Goal: Communication & Community: Answer question/provide support

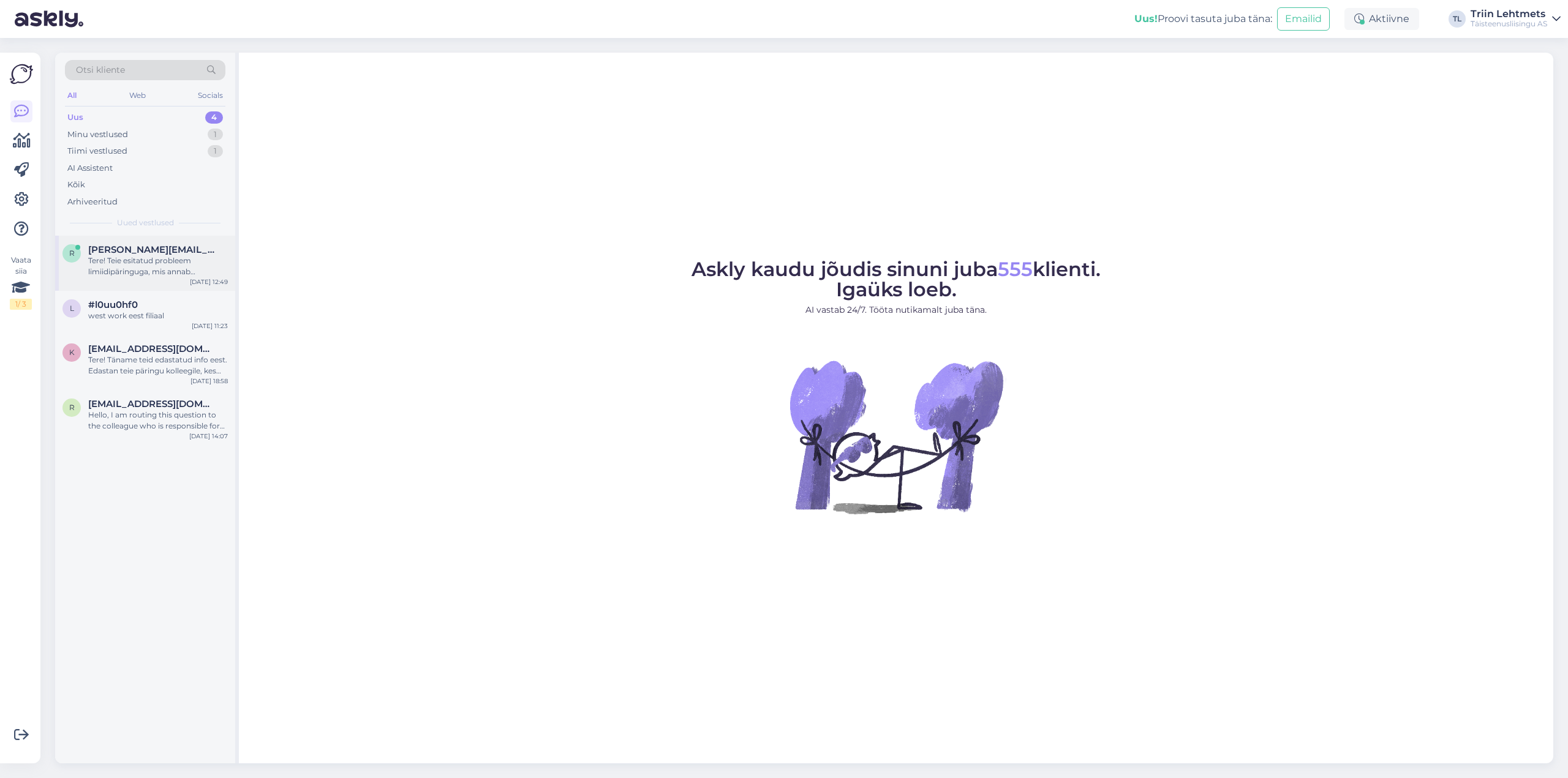
click at [145, 267] on div "Tere! Teie esitatud probleem limiidipäringuga, mis annab tulemuseks 0, vajab tä…" at bounding box center [158, 266] width 140 height 22
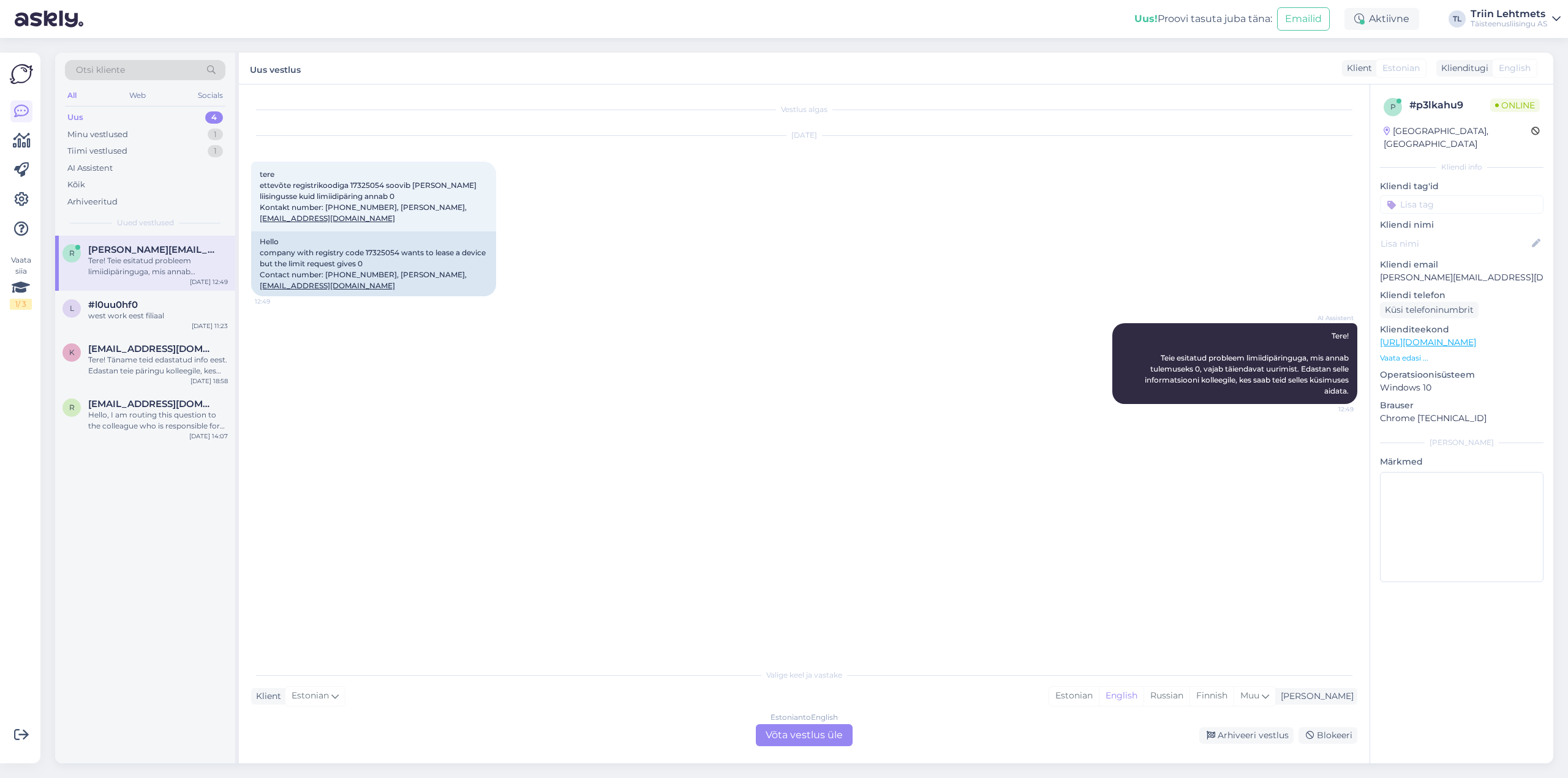
click at [825, 737] on div "Estonian to English Võta vestlus üle" at bounding box center [804, 735] width 96 height 22
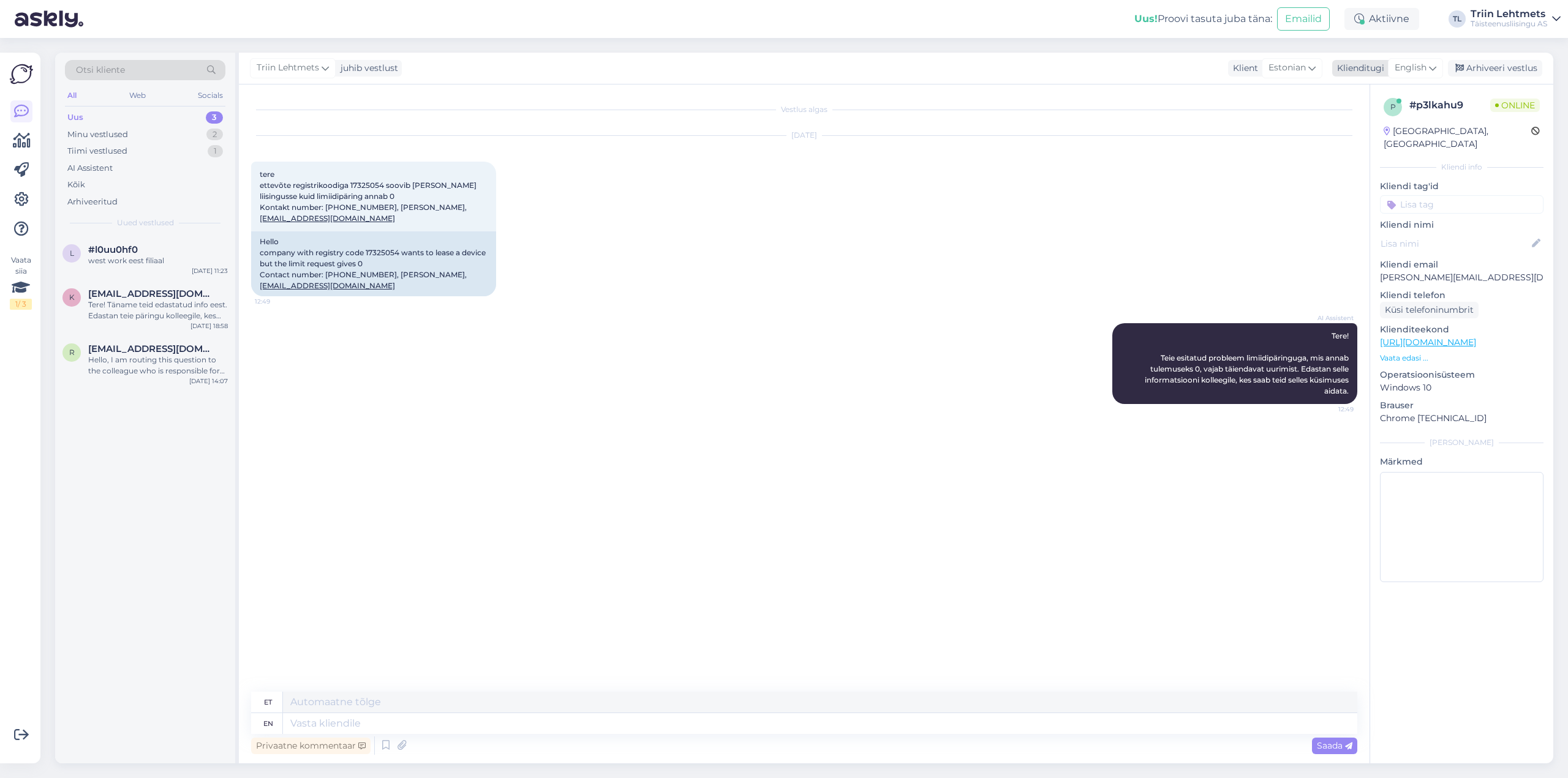
drag, startPoint x: 1409, startPoint y: 57, endPoint x: 1407, endPoint y: 65, distance: 8.2
click at [1408, 63] on div "Triin Lehtmets juhib vestlust Klient Estonian Klienditugi English Arhiveeri ves…" at bounding box center [896, 68] width 1315 height 32
click at [1407, 66] on span "English" at bounding box center [1410, 68] width 32 height 13
type input "es"
click at [1386, 145] on link "Estonian" at bounding box center [1387, 141] width 134 height 19
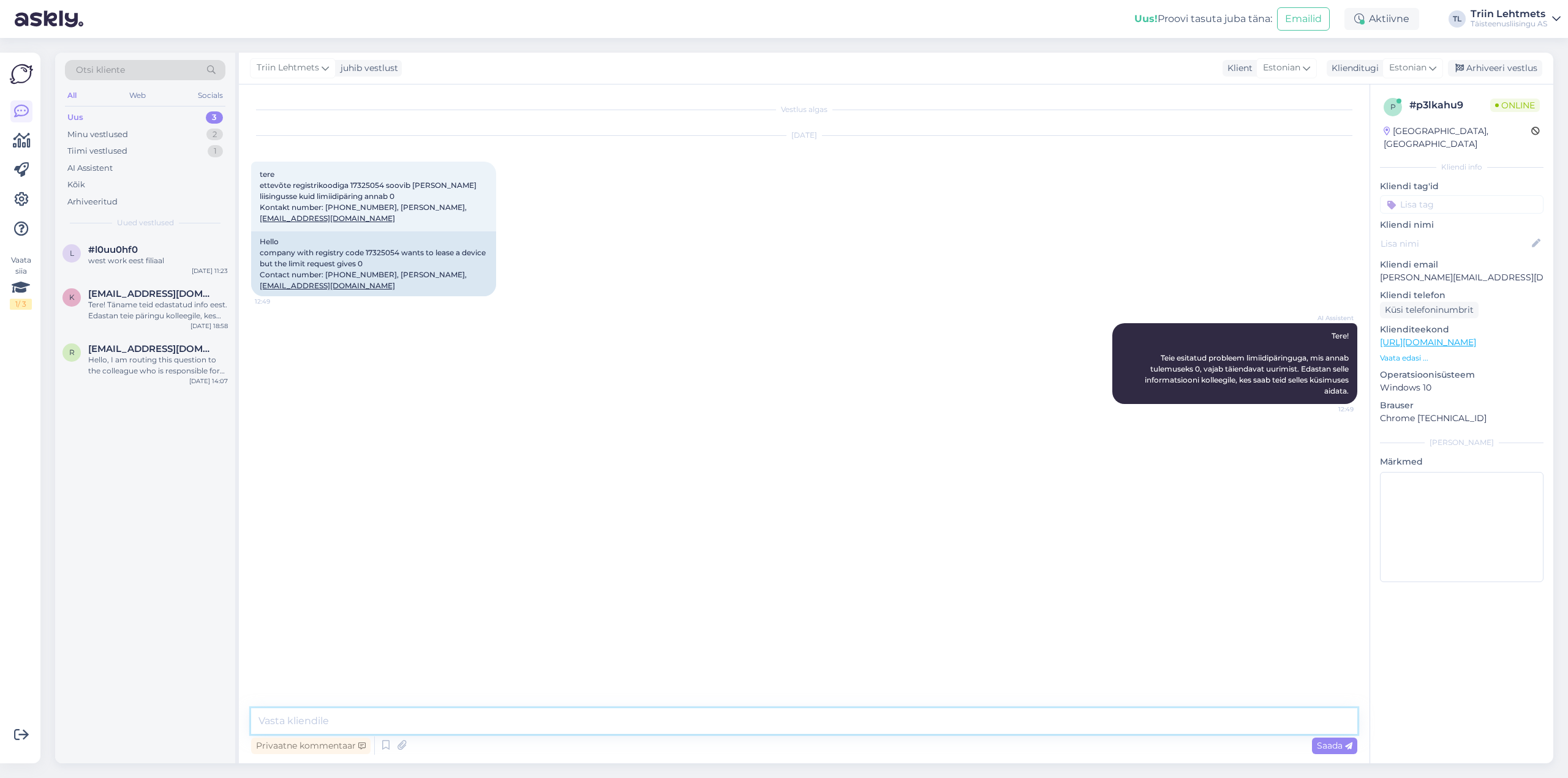
click at [788, 728] on textarea at bounding box center [804, 720] width 1106 height 26
type textarea "Tere, kohe vaatan üle."
drag, startPoint x: 350, startPoint y: 184, endPoint x: 385, endPoint y: 183, distance: 35.0
click at [385, 183] on span "tere ettevõte registrikoodiga 17325054 soovib [PERSON_NAME] liisingusse kuid li…" at bounding box center [368, 196] width 218 height 54
copy span "17325054"
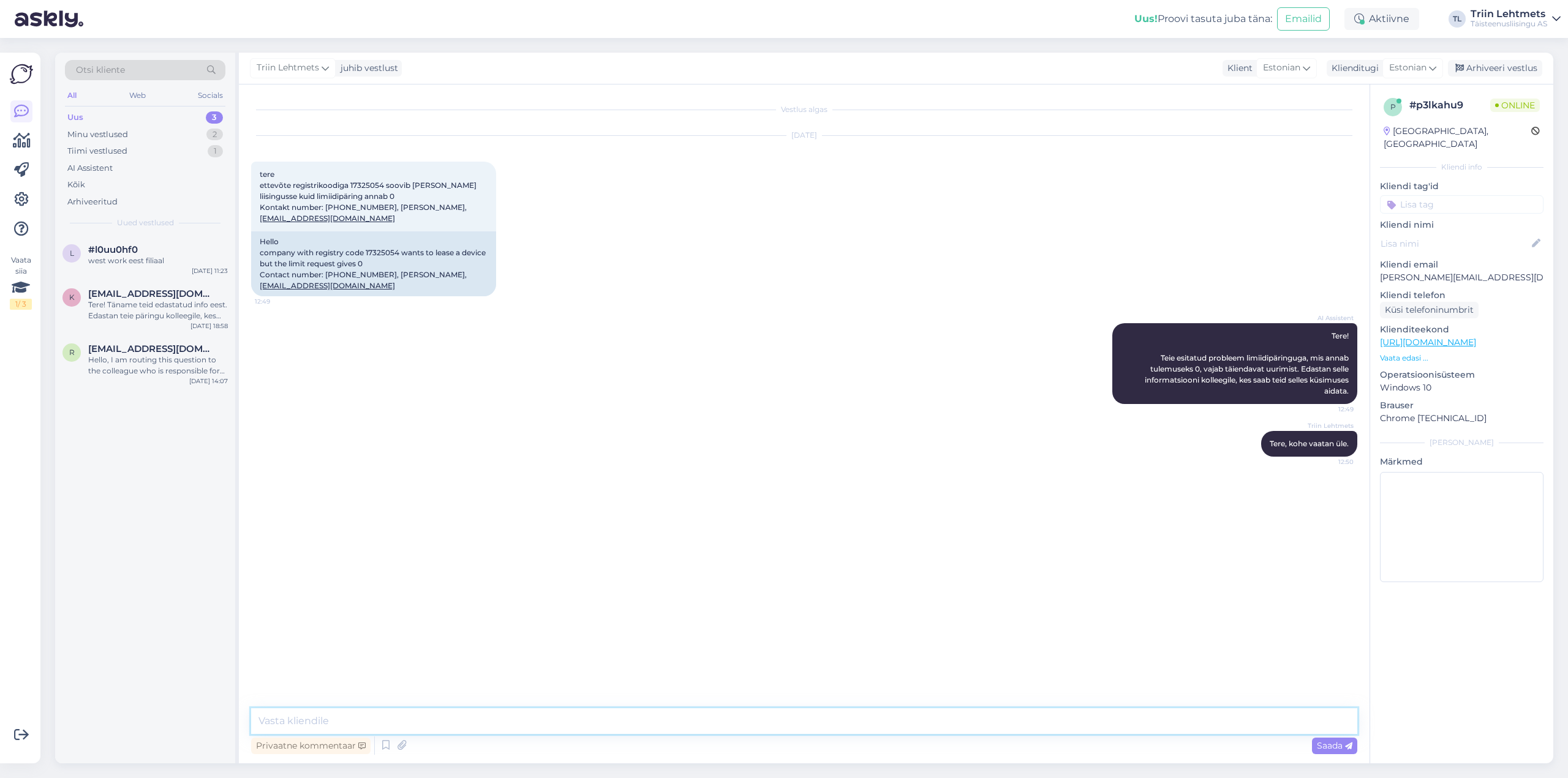
click at [604, 730] on textarea at bounding box center [804, 720] width 1106 height 26
click at [798, 724] on textarea "Ettevõte on see kuu loodud. Seetõttu [PERSON_NAME] juhatuseliikme käendust ja j…" at bounding box center [804, 720] width 1106 height 26
drag, startPoint x: 393, startPoint y: 722, endPoint x: 358, endPoint y: 722, distance: 35.0
click at [358, 722] on textarea "Ettevõte on see kuu loodud. Seetõttu [PERSON_NAME] juhatuseliikme käendust ja j…" at bounding box center [804, 720] width 1106 height 26
click at [1016, 725] on textarea "Ettevõte on see kuu registreeritud. Seetõttu [PERSON_NAME] juhatuseliikme käend…" at bounding box center [804, 720] width 1106 height 26
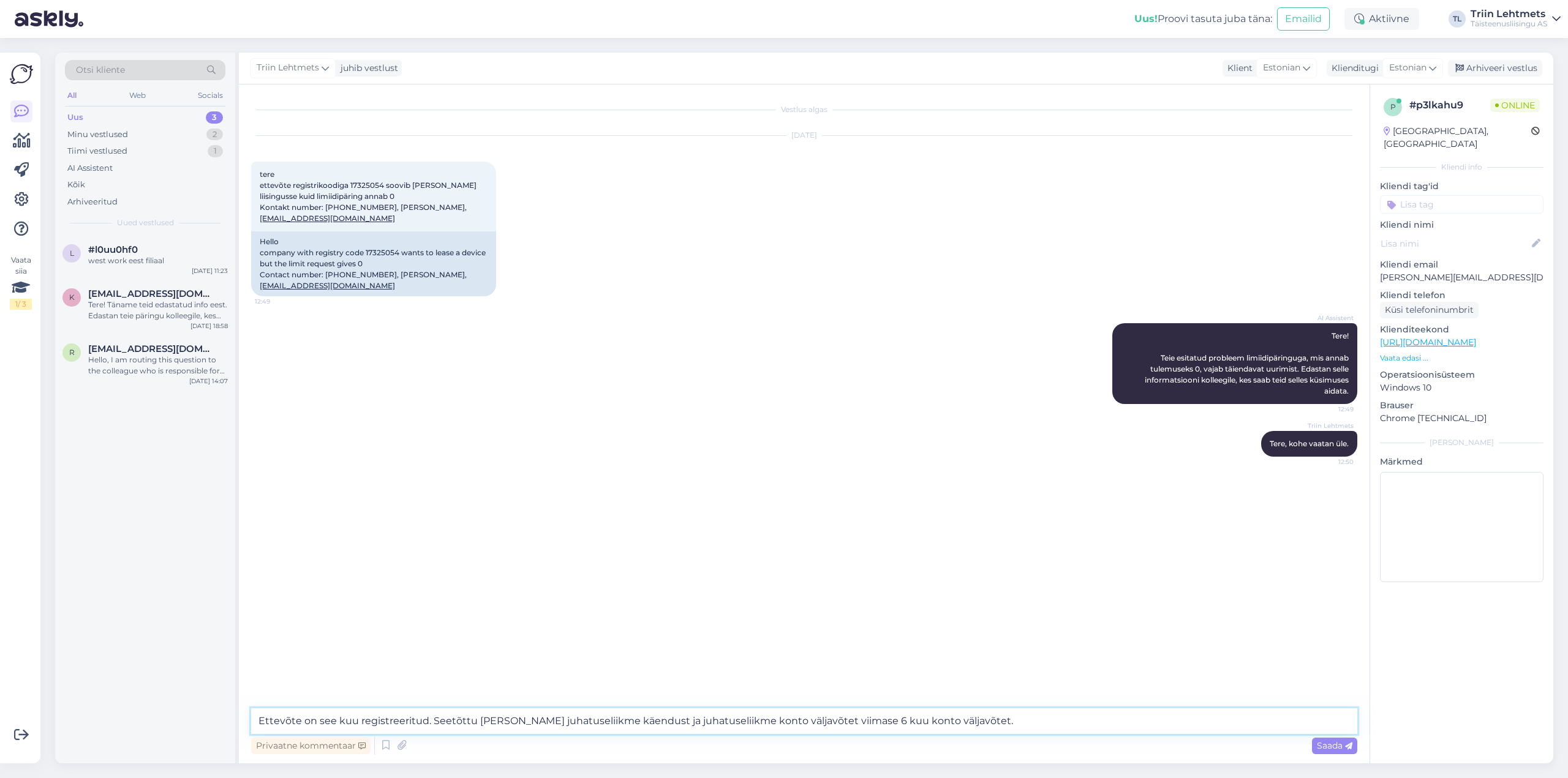
drag, startPoint x: 887, startPoint y: 724, endPoint x: 962, endPoint y: 720, distance: 75.1
click at [962, 720] on textarea "Ettevõte on see kuu registreeritud. Seetõttu [PERSON_NAME] juhatuseliikme käend…" at bounding box center [804, 720] width 1106 height 26
click at [966, 726] on textarea "Ettevõte on see kuu registreeritud. Seetõttu [PERSON_NAME] juhatuseliikme käend…" at bounding box center [804, 720] width 1106 height 26
type textarea "Ettevõte on see kuu registreeritud. Seetõttu [PERSON_NAME] juhatuseliikme käend…"
click at [1328, 748] on span "Saada" at bounding box center [1335, 745] width 36 height 11
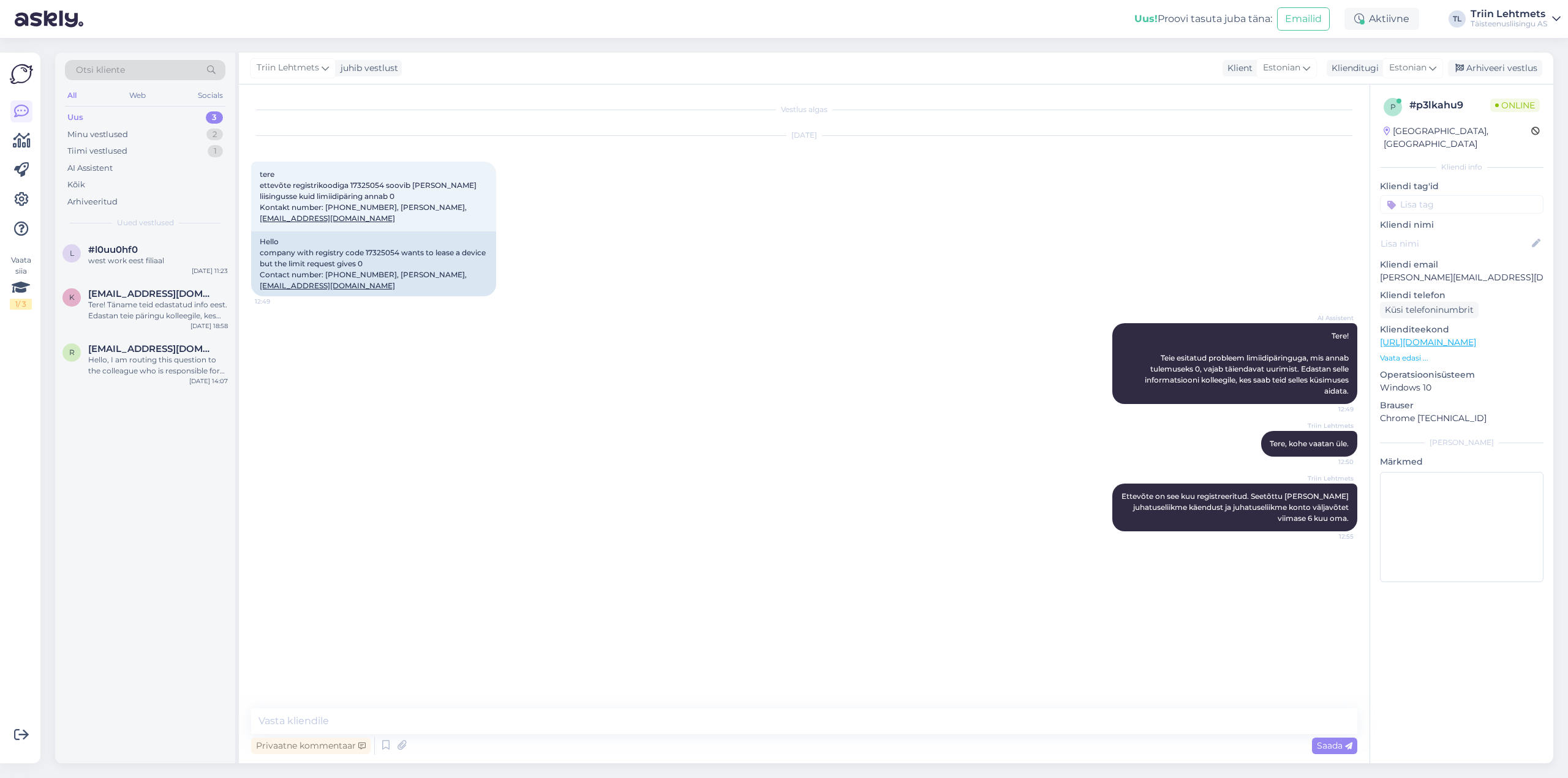
click at [817, 232] on div "[DATE] tere ettevõte registrikoodiga 17325054 soovib [PERSON_NAME] liisingusse …" at bounding box center [804, 216] width 1106 height 187
click at [286, 720] on textarea at bounding box center [804, 720] width 1106 height 26
type textarea "T"
type textarea "Jah, me saame kliendile emaili saata."
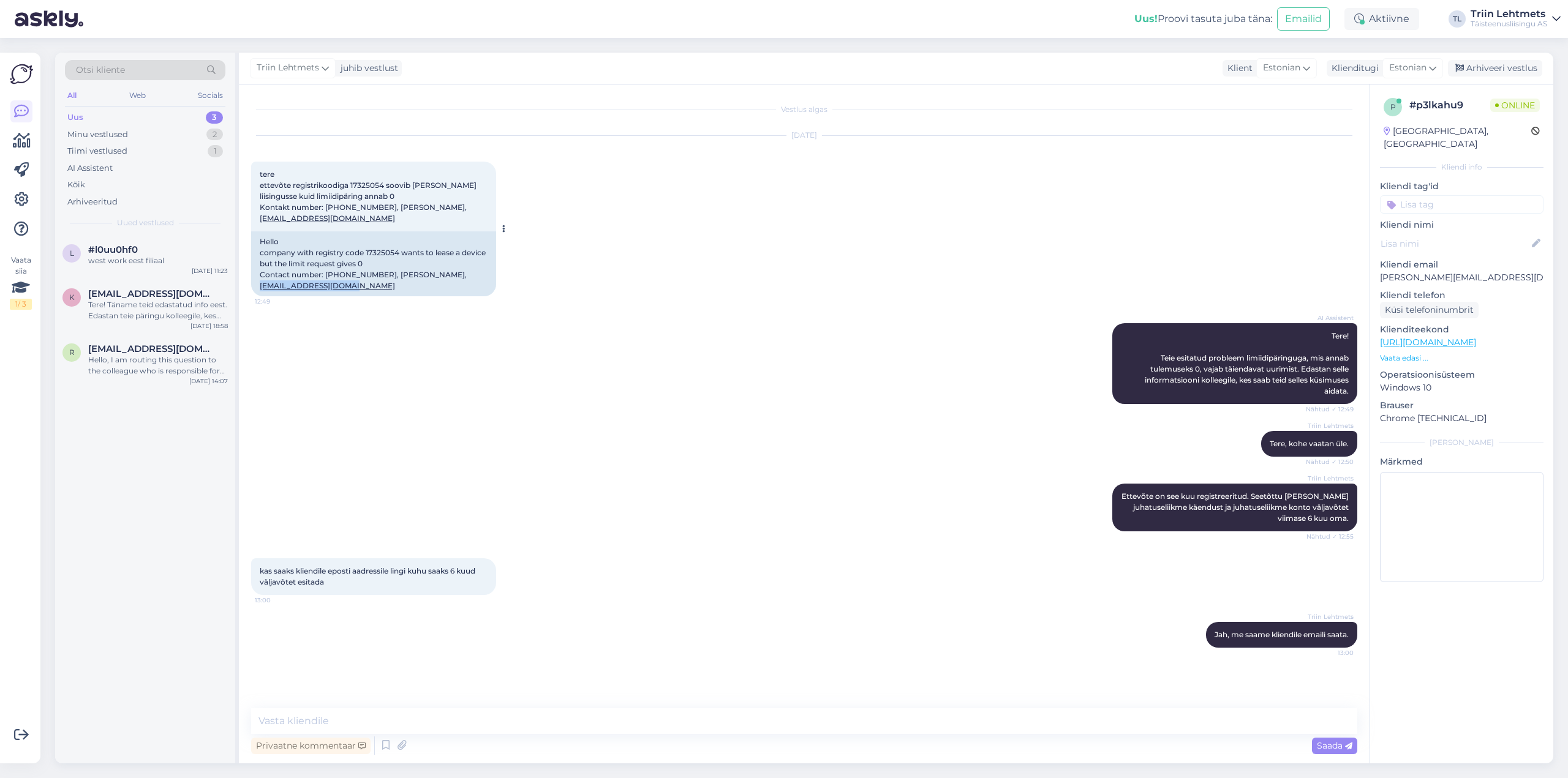
drag, startPoint x: 364, startPoint y: 291, endPoint x: 261, endPoint y: 289, distance: 103.0
click at [261, 289] on div "Hello company with registry code 17325054 wants to lease a device but the limit…" at bounding box center [373, 264] width 245 height 65
copy link "[EMAIL_ADDRESS][DOMAIN_NAME]"
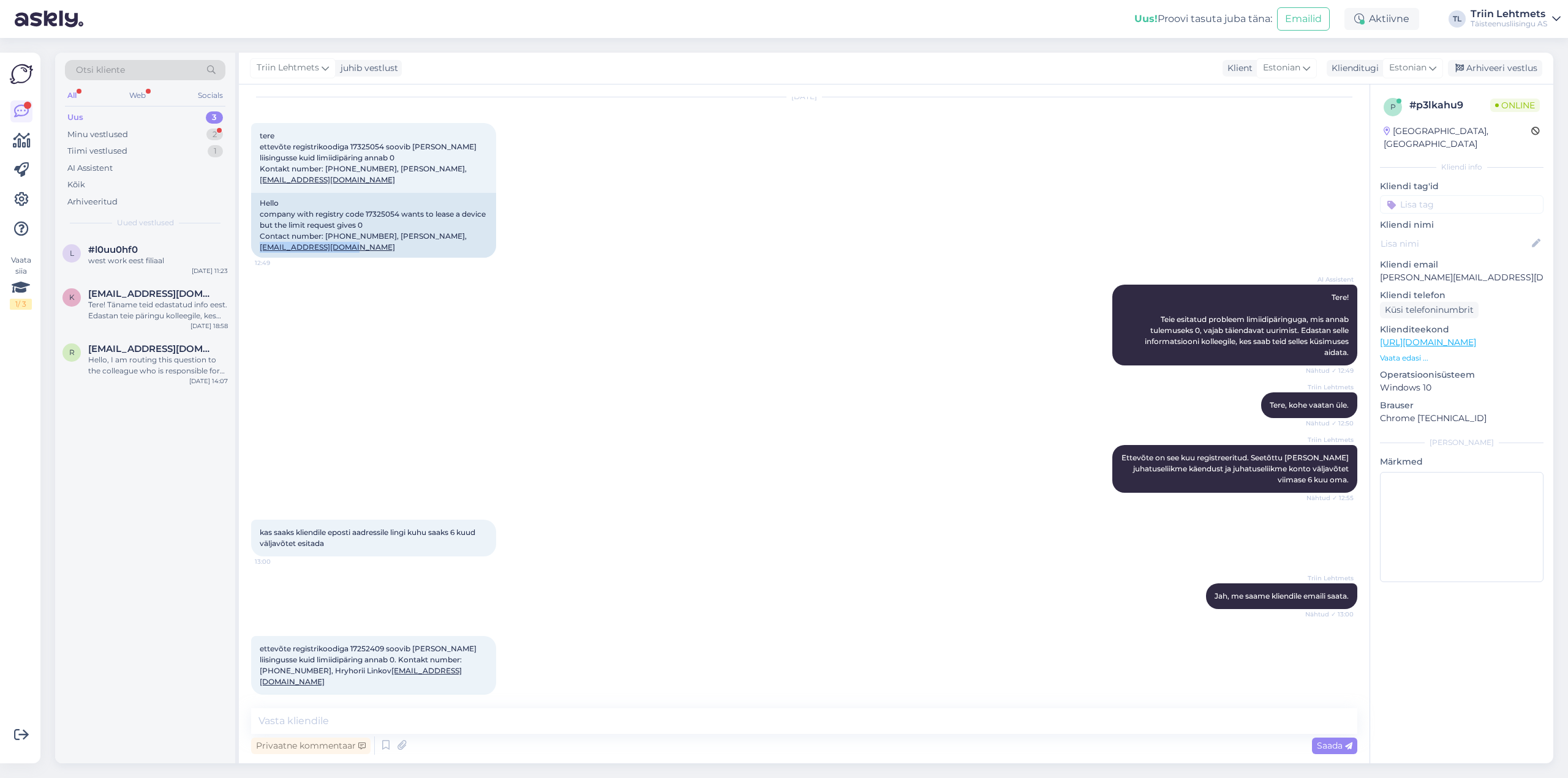
click at [150, 120] on div "Uus 3" at bounding box center [145, 117] width 160 height 17
click at [359, 639] on div "ettevõte registrikoodiga 17252409 soovib [PERSON_NAME] liisingusse kuid limiidi…" at bounding box center [373, 665] width 245 height 59
drag, startPoint x: 352, startPoint y: 647, endPoint x: 383, endPoint y: 647, distance: 31.0
click at [383, 647] on span "ettevõte registrikoodiga 17252409 soovib [PERSON_NAME] liisingusse kuid limiidi…" at bounding box center [368, 665] width 218 height 42
copy span "17252409"
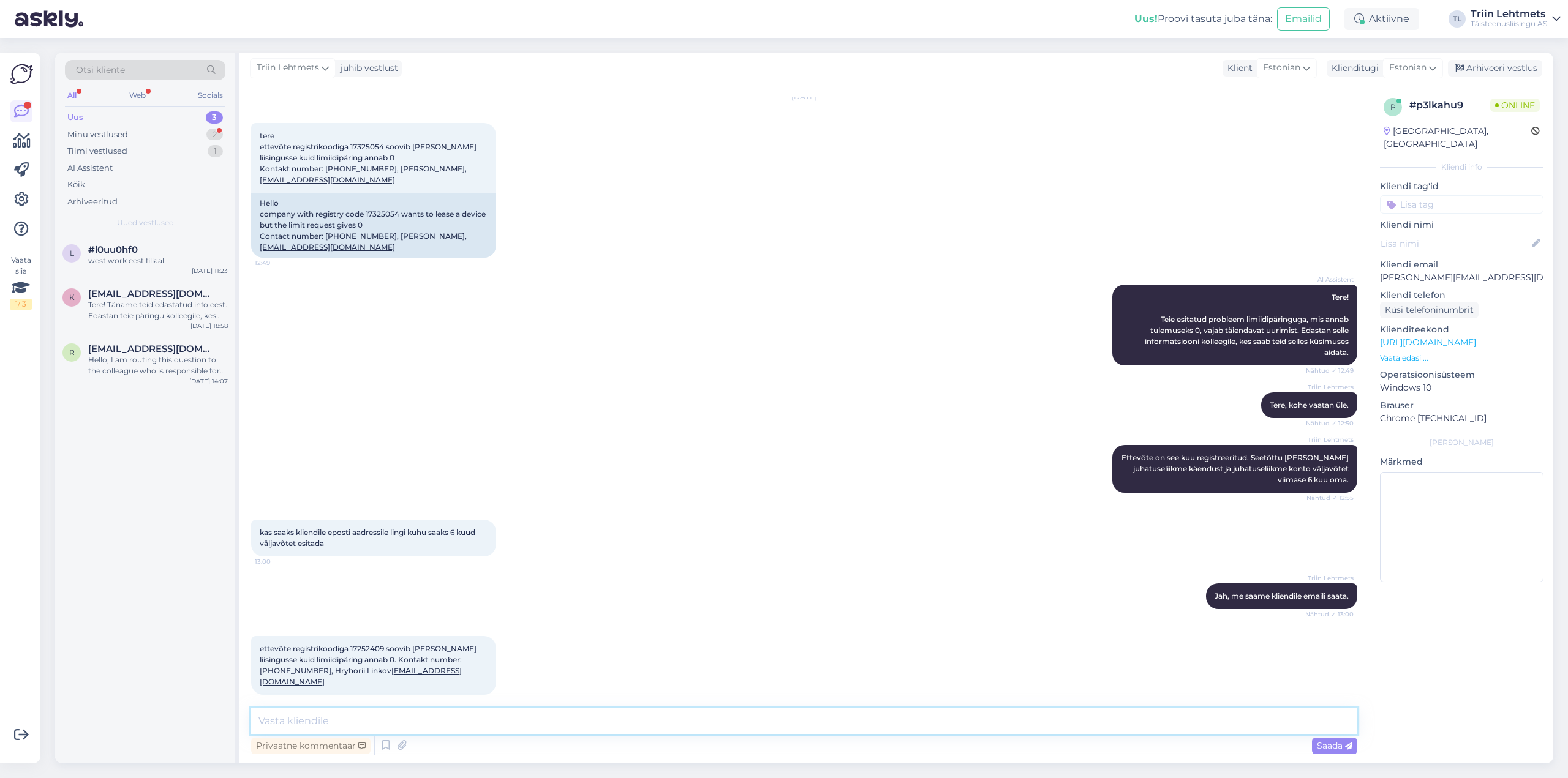
click at [456, 727] on textarea at bounding box center [804, 720] width 1106 height 26
type textarea "T"
type textarea "Ettevõtte on paar kuud tagasi registreeritud ja vajab samamoodi juhatuse liikme…"
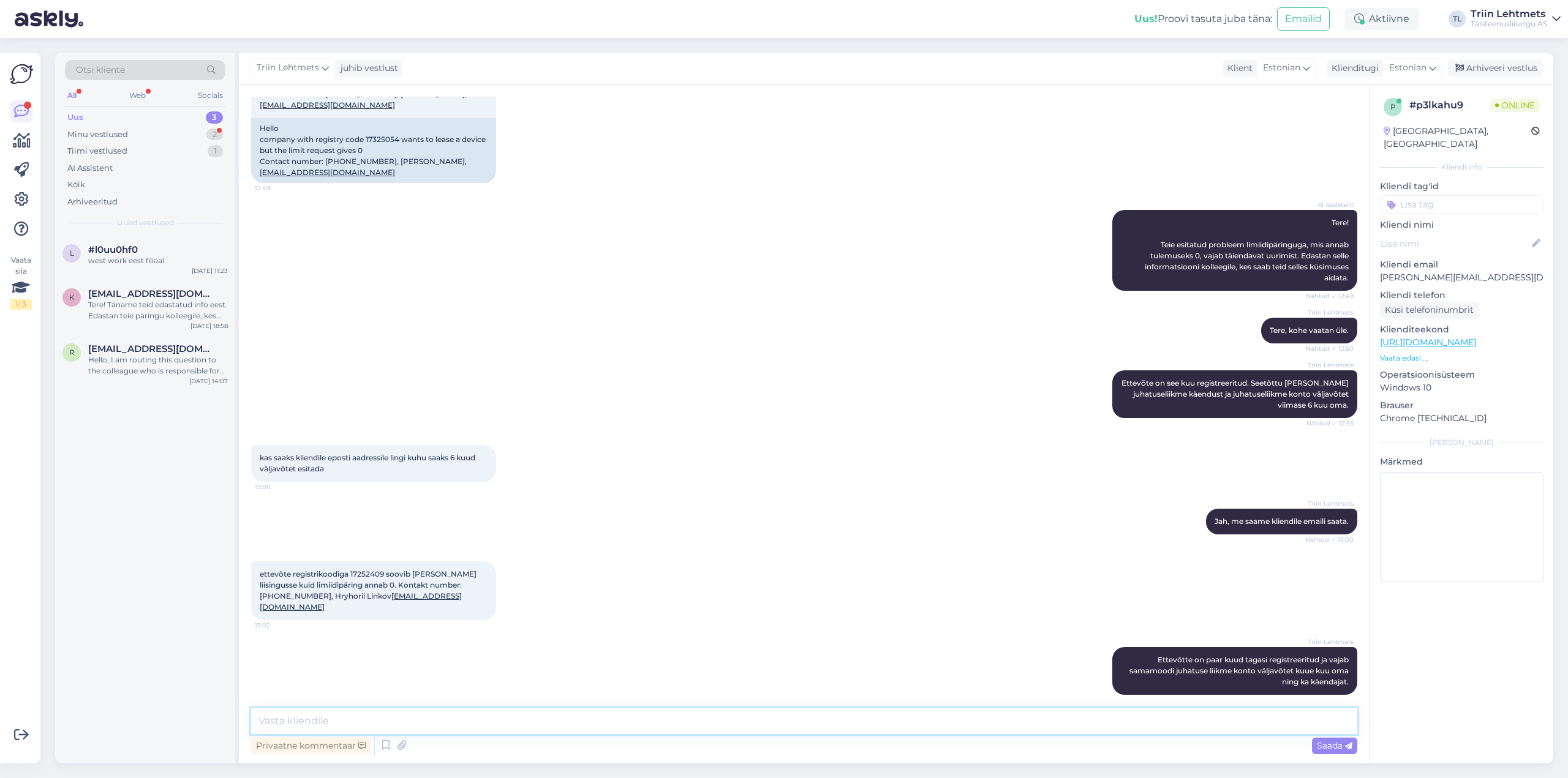
scroll to position [166, 0]
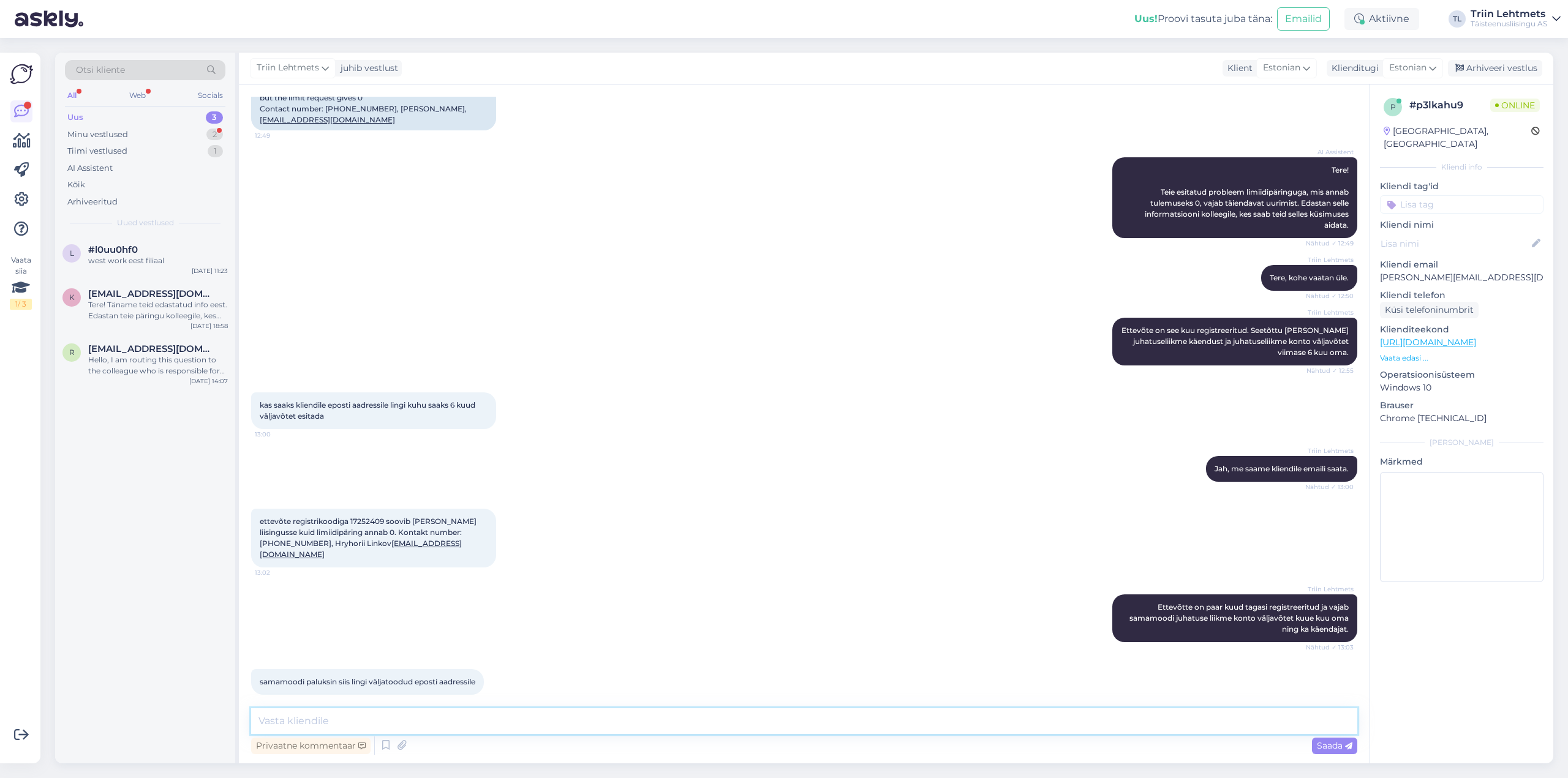
click at [650, 719] on textarea at bounding box center [804, 720] width 1106 height 26
type textarea "Selge, edastame kliendile ka emaili."
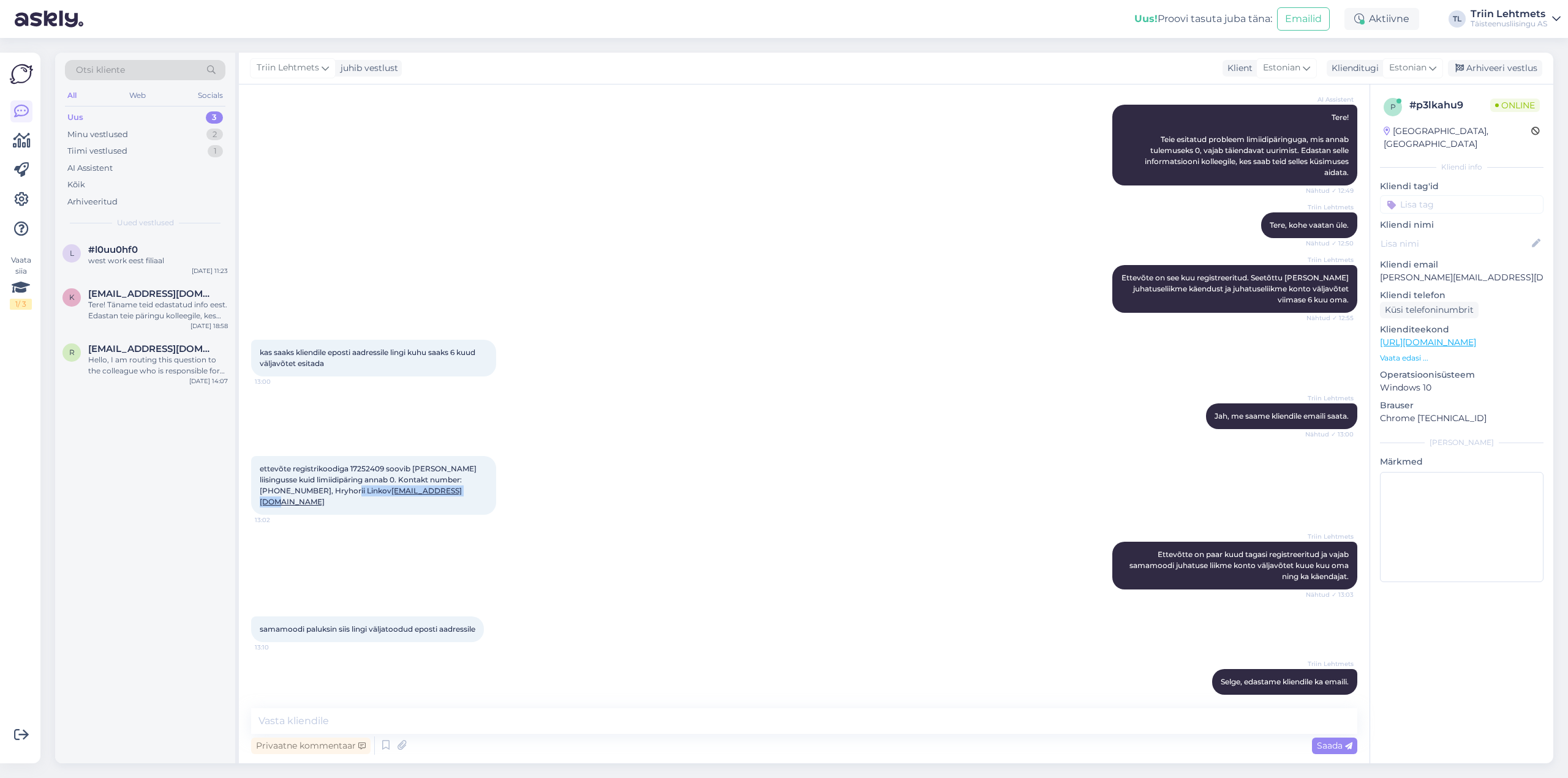
drag, startPoint x: 447, startPoint y: 492, endPoint x: 351, endPoint y: 493, distance: 96.0
click at [351, 493] on div "ettevõte registrikoodiga 17252409 soovib [PERSON_NAME] liisingusse kuid limiidi…" at bounding box center [373, 486] width 245 height 59
copy span "[EMAIL_ADDRESS][DOMAIN_NAME]"
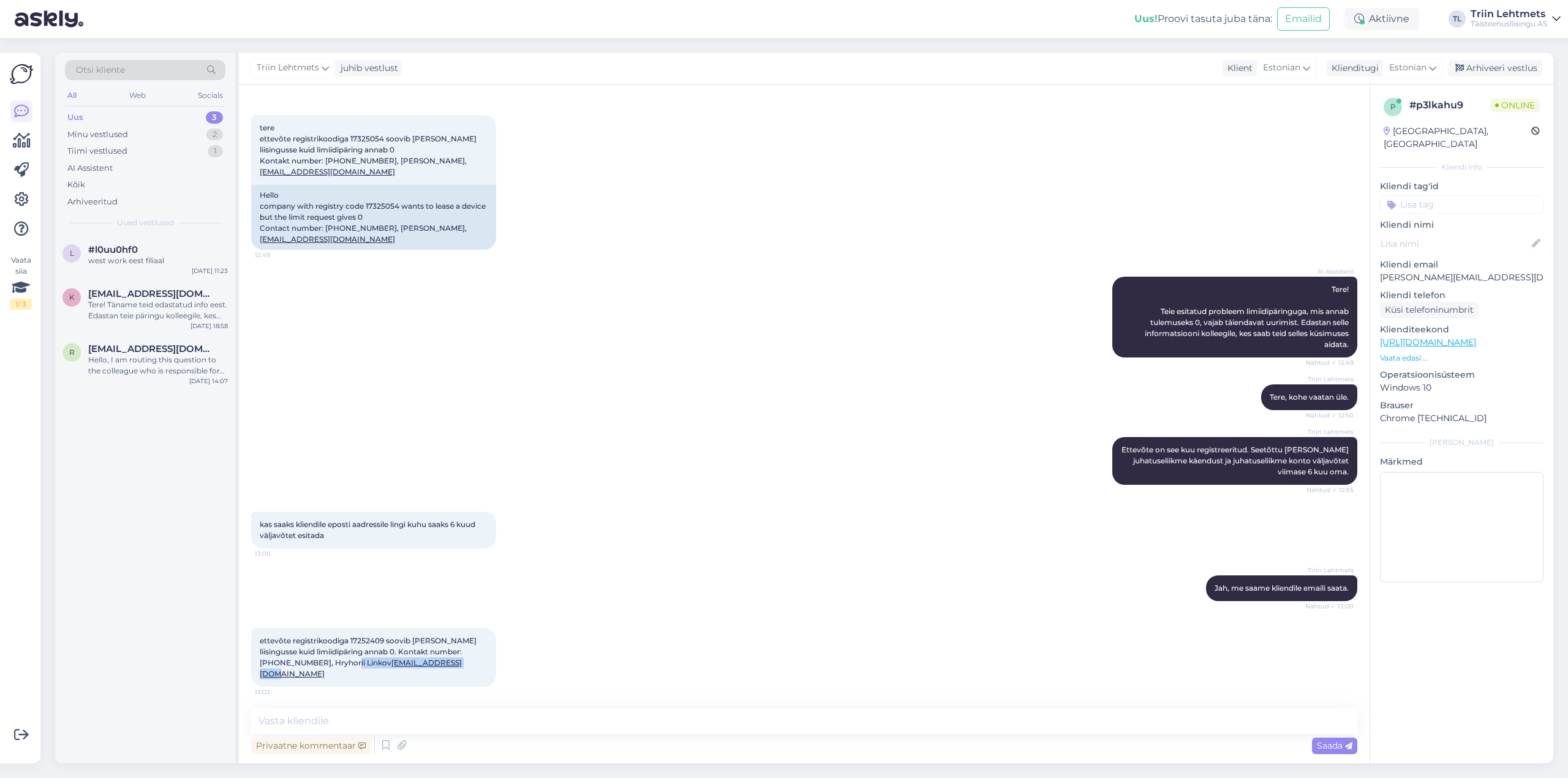
scroll to position [35, 0]
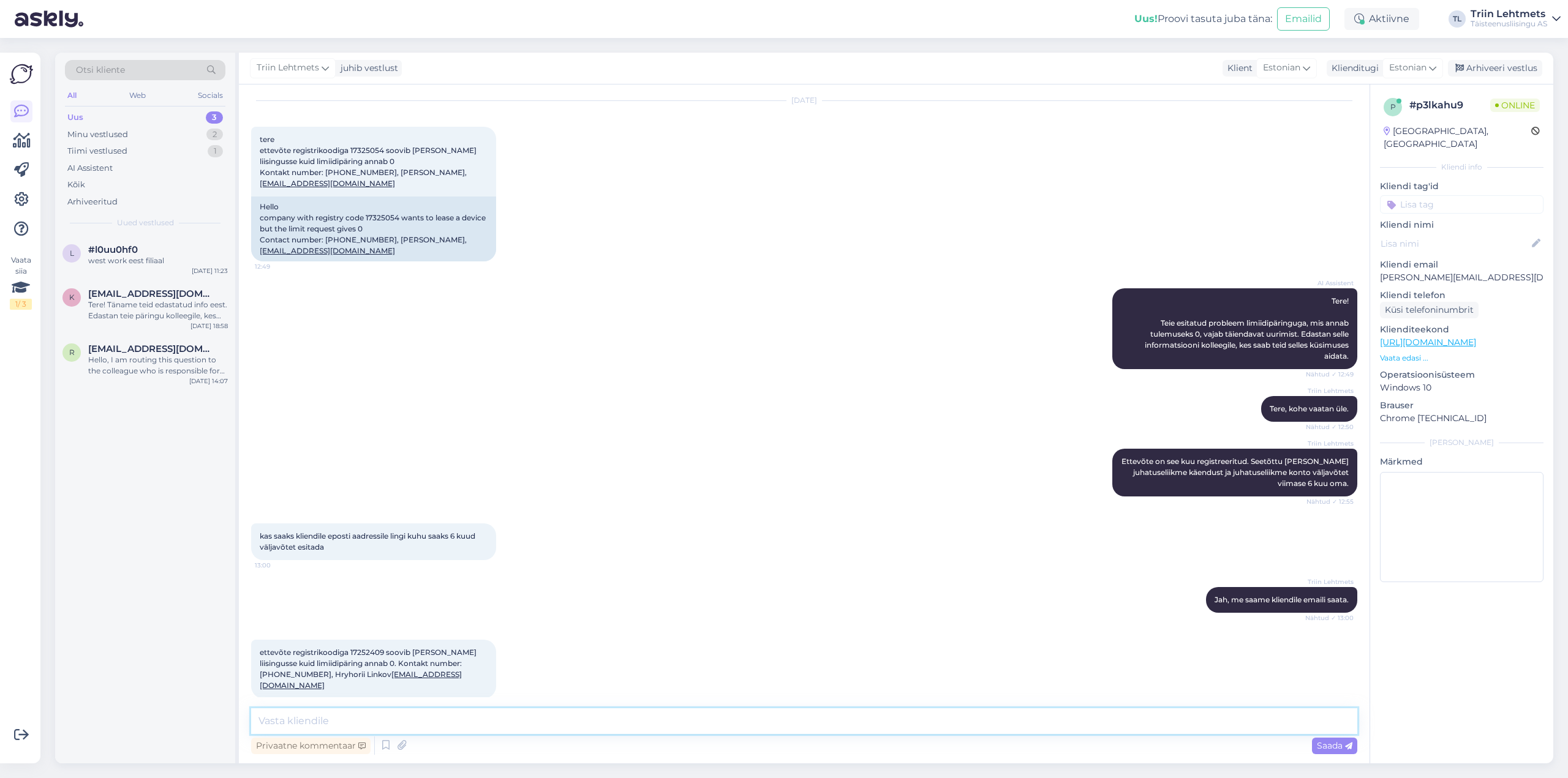
click at [414, 722] on textarea at bounding box center [804, 720] width 1106 height 26
type textarea "Mõlematele klientidele on emaili [PERSON_NAME] ekiri saadetud. '"
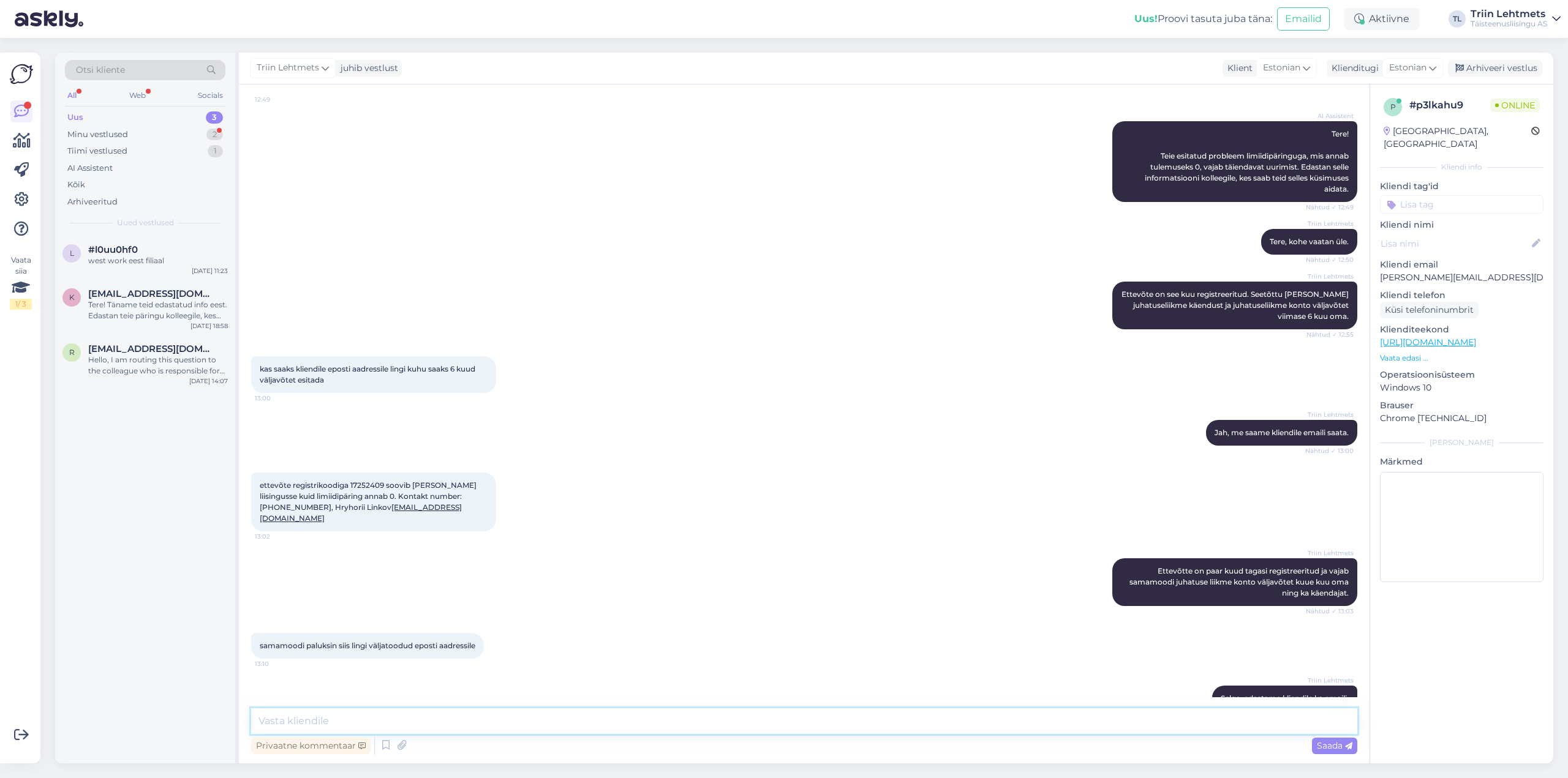
scroll to position [324, 0]
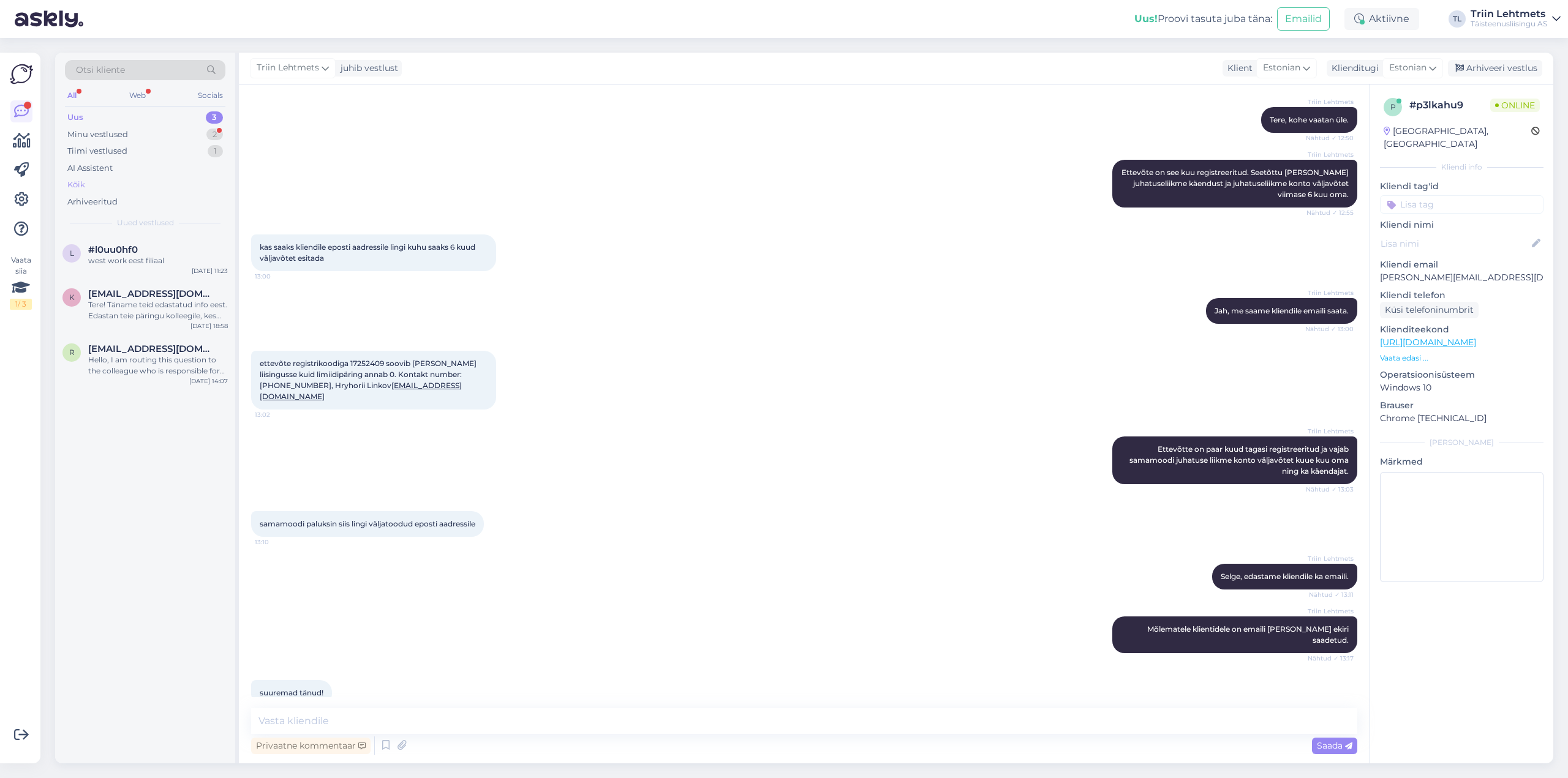
click at [119, 181] on div "Kõik" at bounding box center [145, 185] width 160 height 17
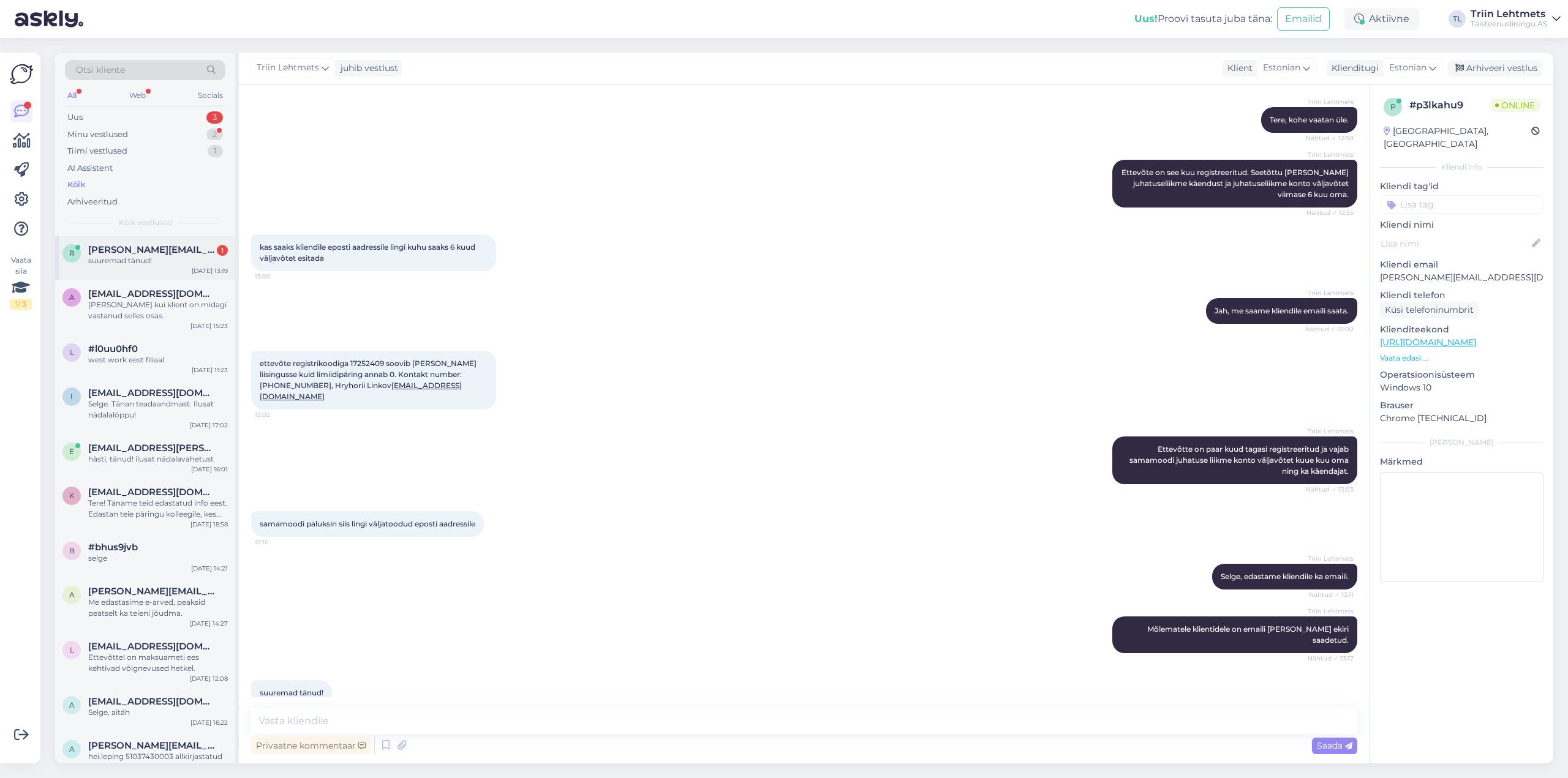
click at [124, 260] on div "suuremad tänud!" at bounding box center [158, 260] width 140 height 11
click at [160, 122] on div "Uus 3" at bounding box center [145, 117] width 160 height 17
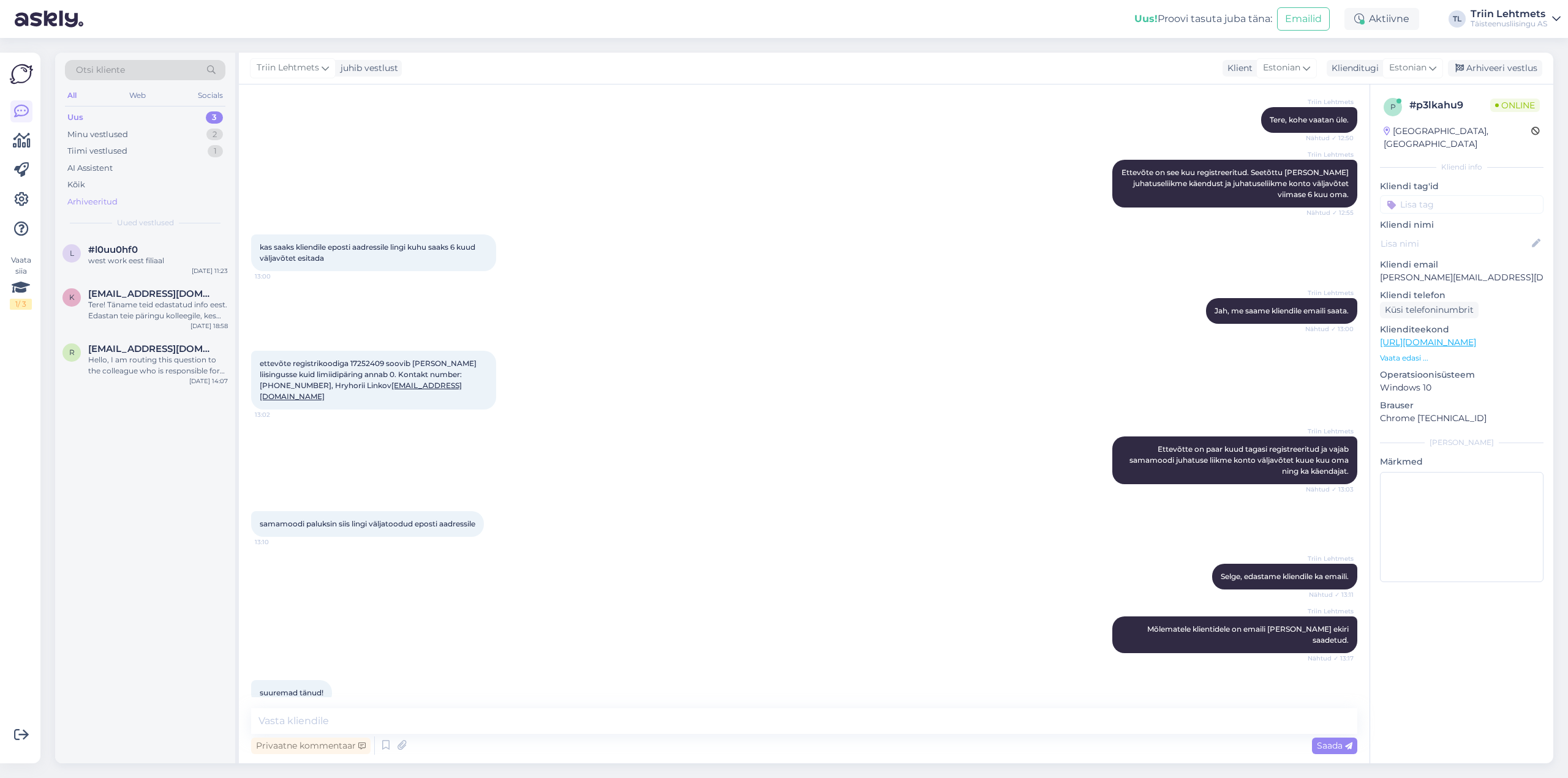
click at [134, 194] on div "Arhiveeritud" at bounding box center [145, 202] width 160 height 17
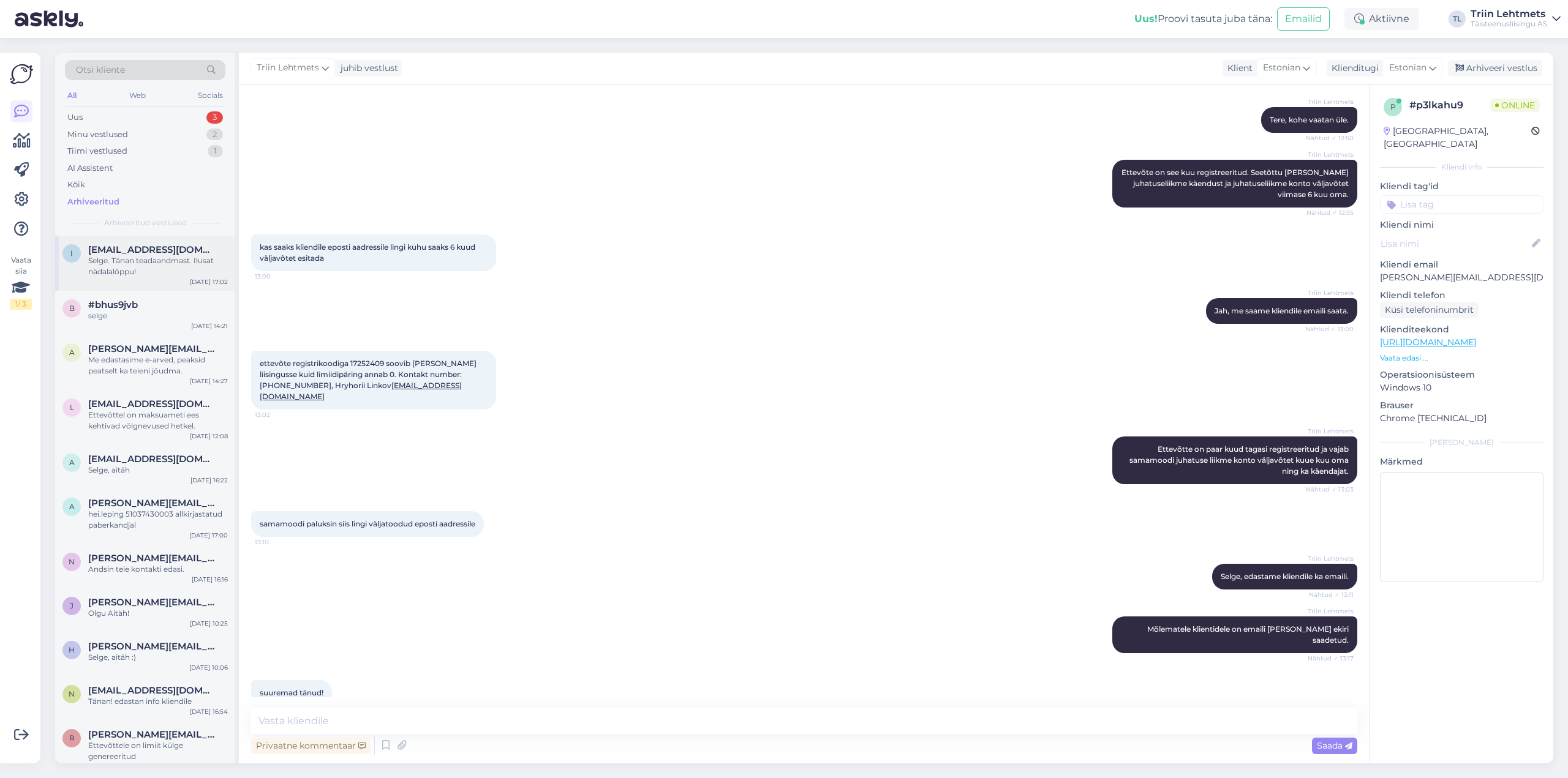
click at [164, 258] on div "Selge. Tänan teadaandmast. Ilusat nädalalõppu!" at bounding box center [158, 266] width 140 height 22
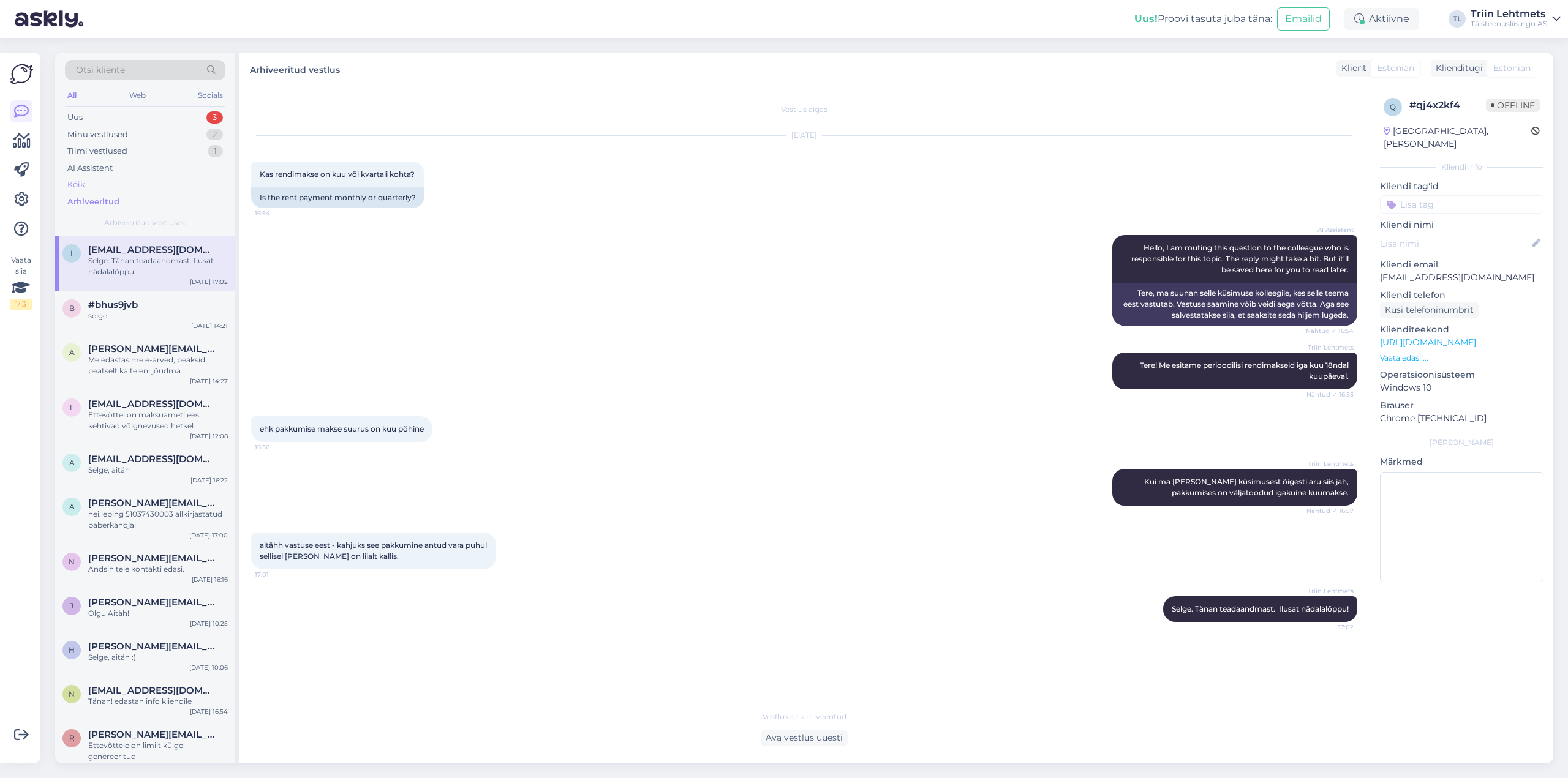
click at [124, 190] on div "Kõik" at bounding box center [145, 185] width 160 height 17
